Goal: Feedback & Contribution: Submit feedback/report problem

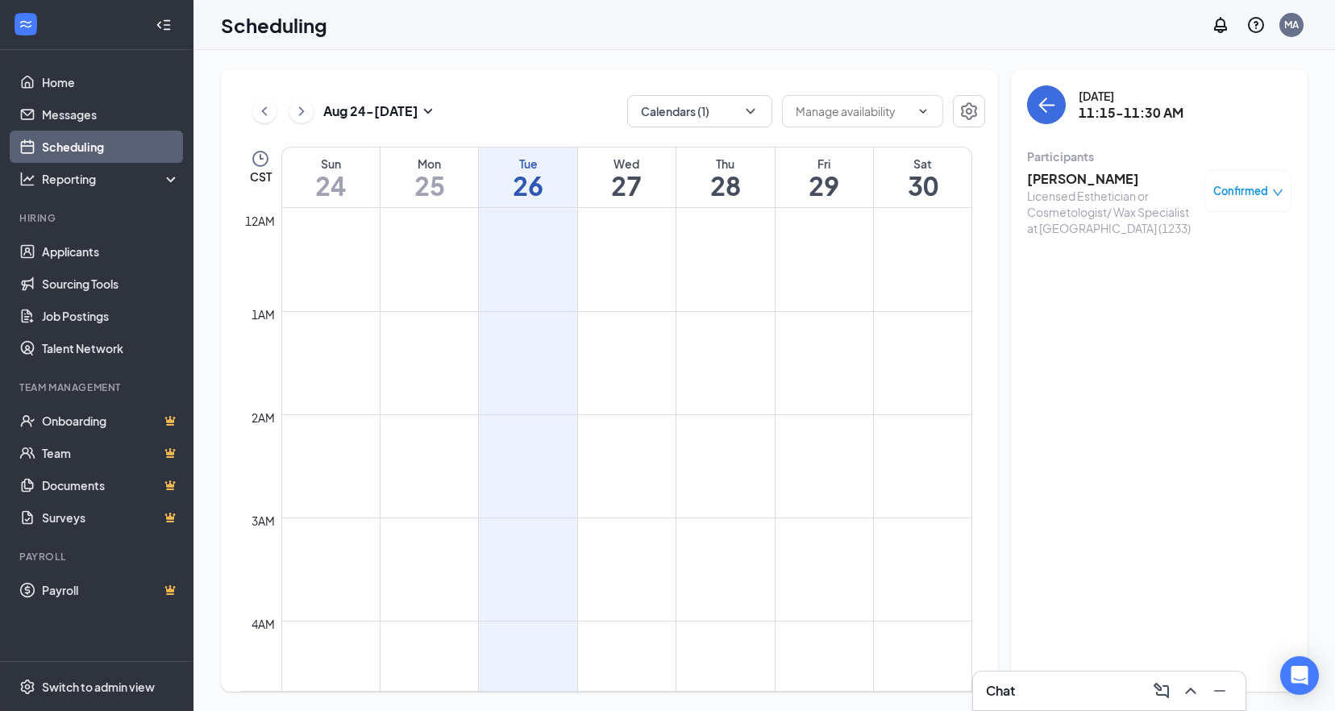
scroll to position [792, 0]
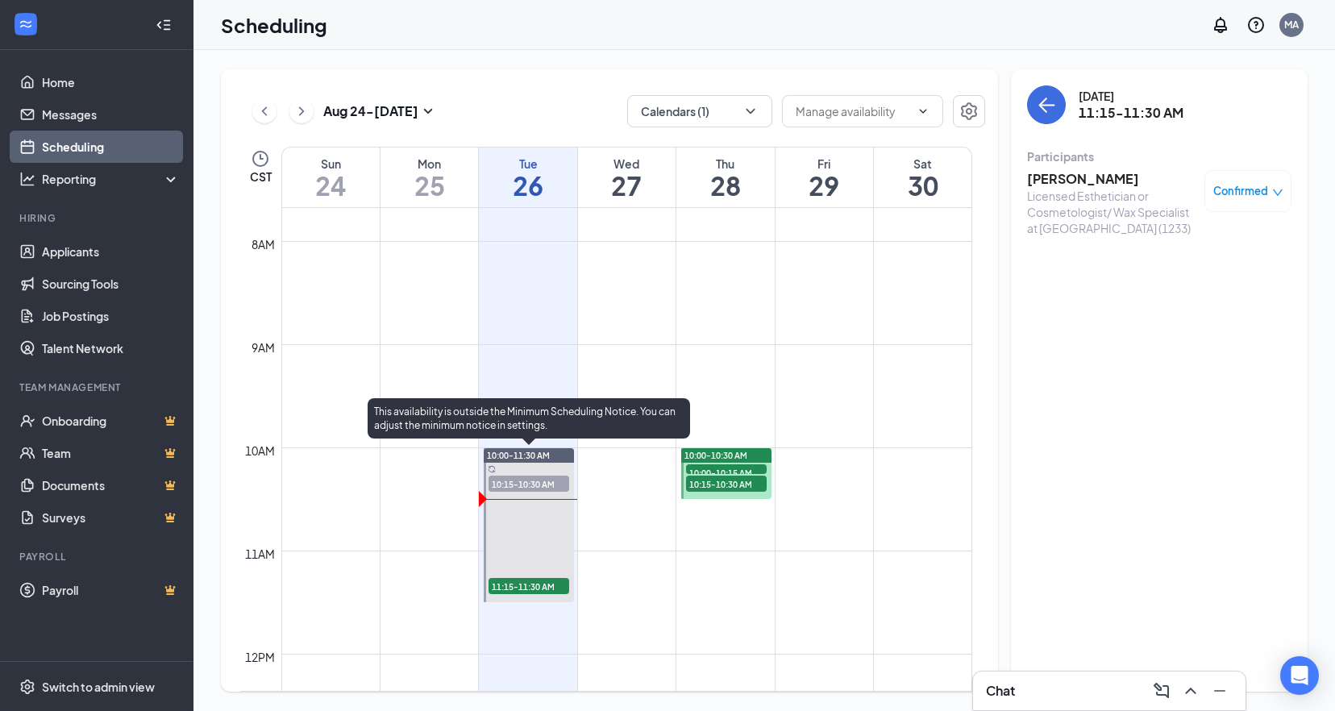
click at [540, 484] on span "10:15-10:30 AM" at bounding box center [528, 483] width 81 height 16
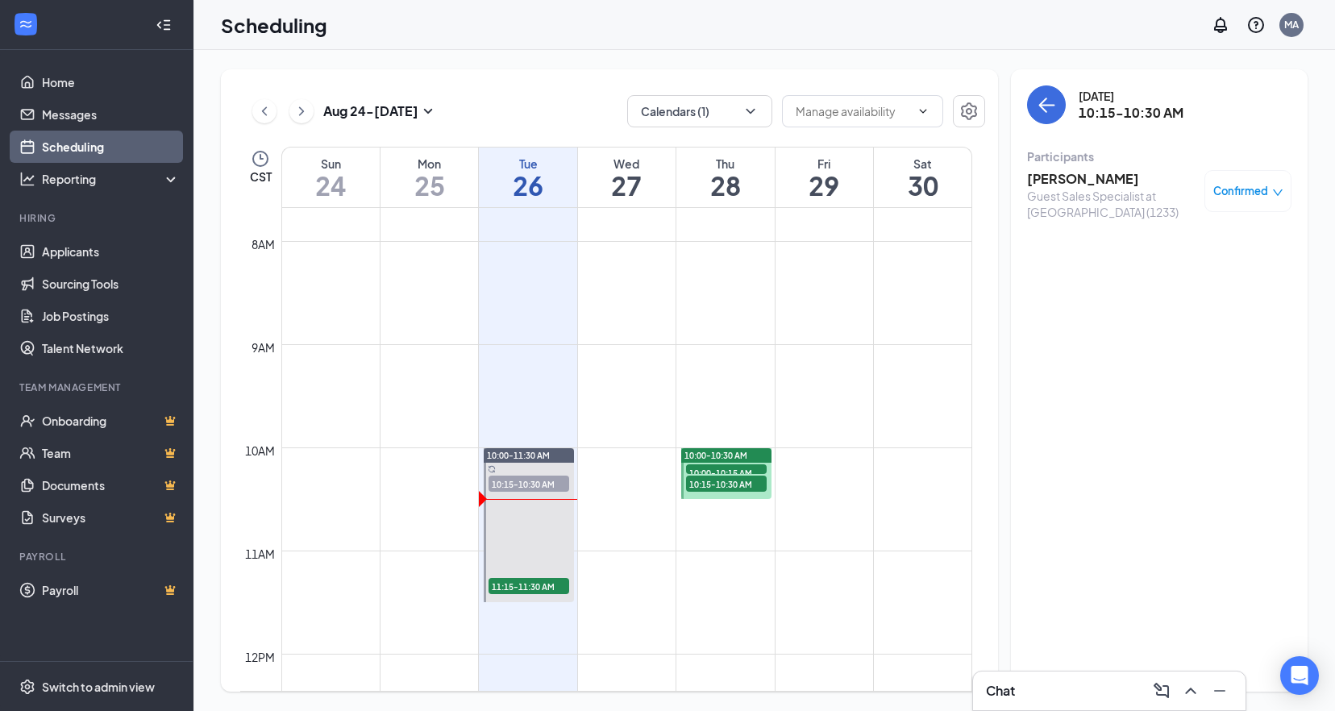
click at [1091, 182] on h3 "[PERSON_NAME]" at bounding box center [1111, 179] width 169 height 18
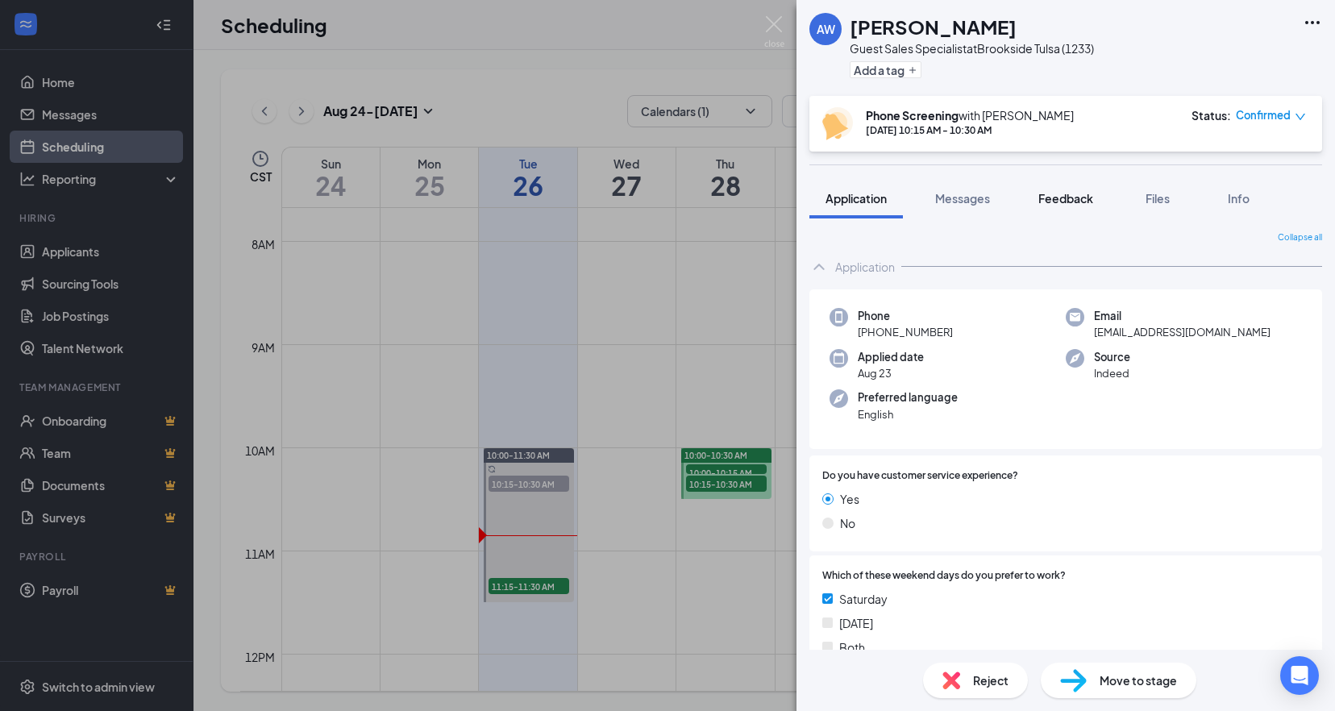
click at [1076, 201] on span "Feedback" at bounding box center [1065, 198] width 55 height 15
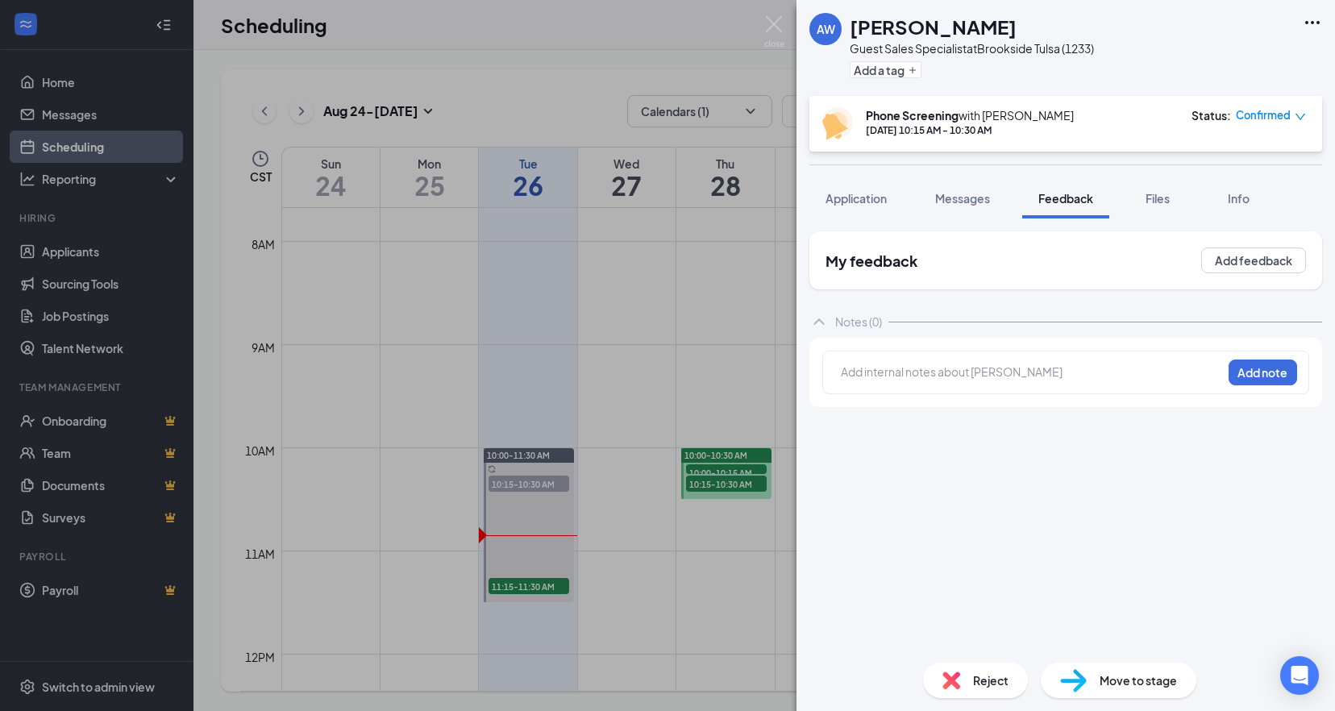
click at [917, 378] on div at bounding box center [1031, 371] width 380 height 17
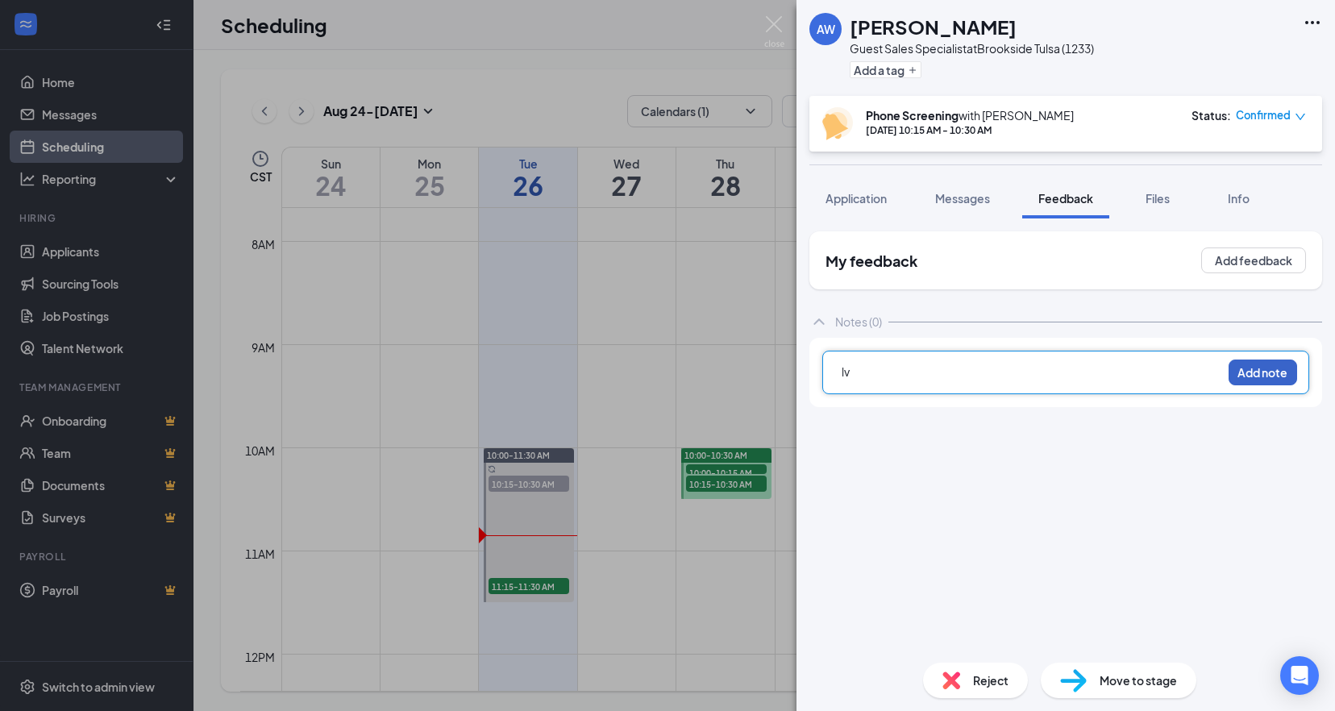
click at [1255, 376] on button "Add note" at bounding box center [1262, 372] width 69 height 26
